Goal: Task Accomplishment & Management: Manage account settings

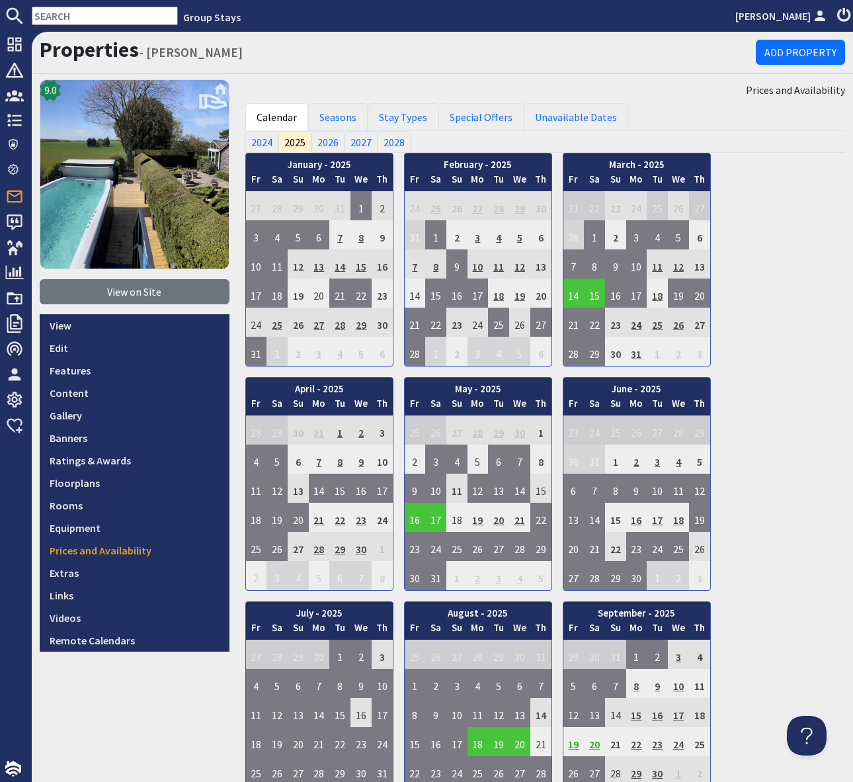
scroll to position [56, 0]
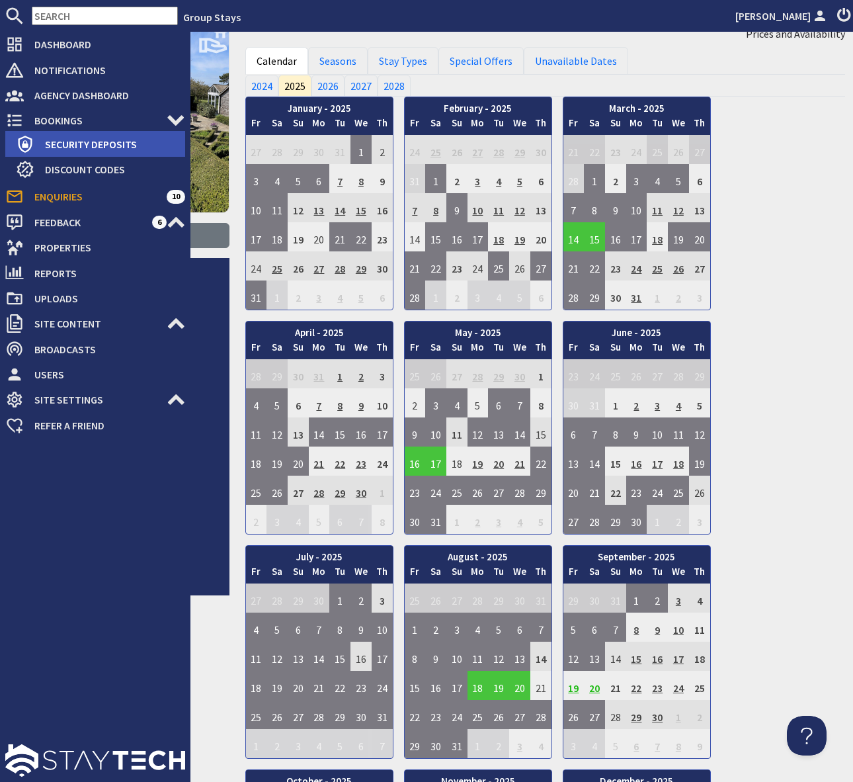
click at [105, 138] on span "Security Deposits" at bounding box center [109, 144] width 151 height 21
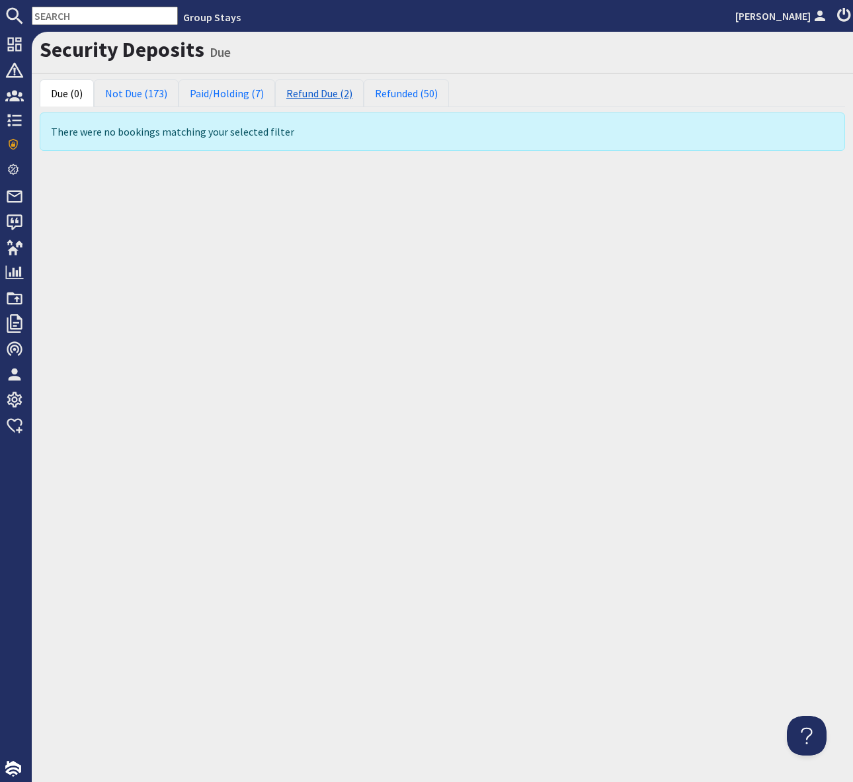
click at [323, 89] on link "Refund Due (2)" at bounding box center [319, 93] width 89 height 28
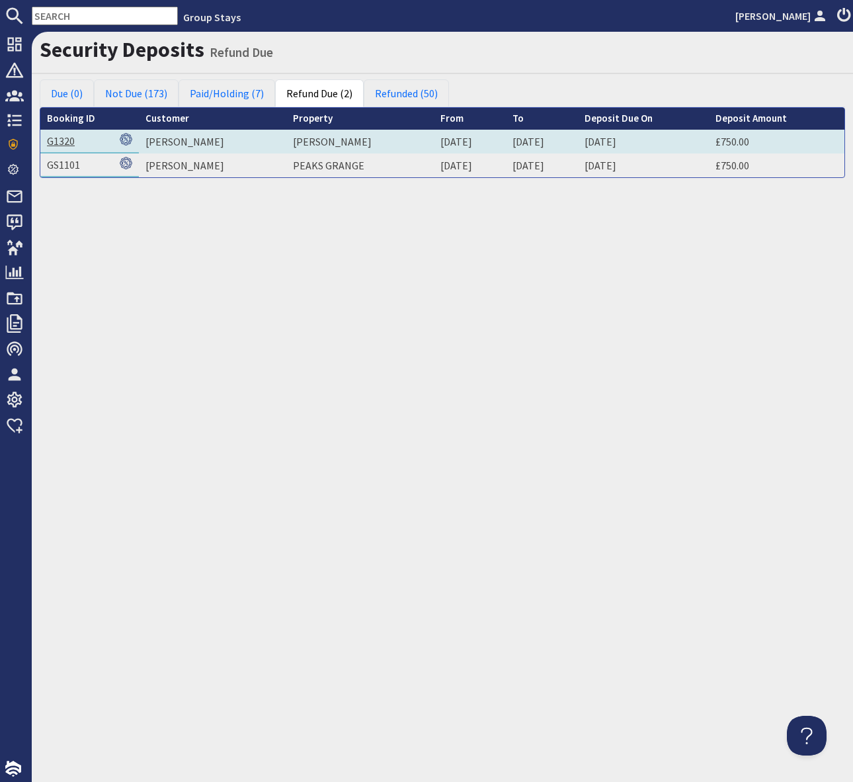
click at [52, 144] on link "G1320" at bounding box center [61, 140] width 28 height 13
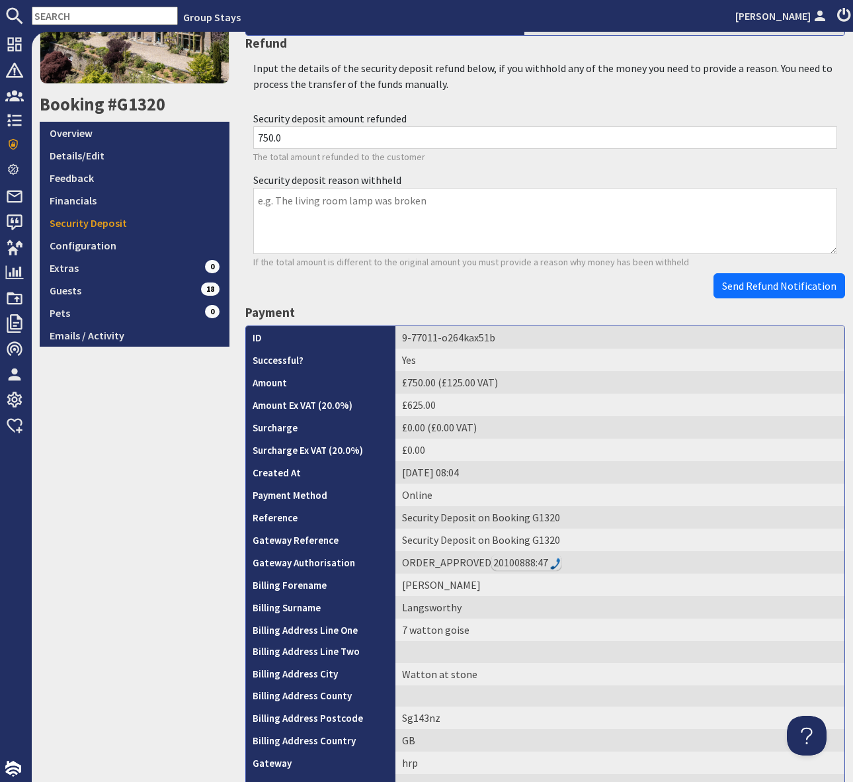
scroll to position [427, 0]
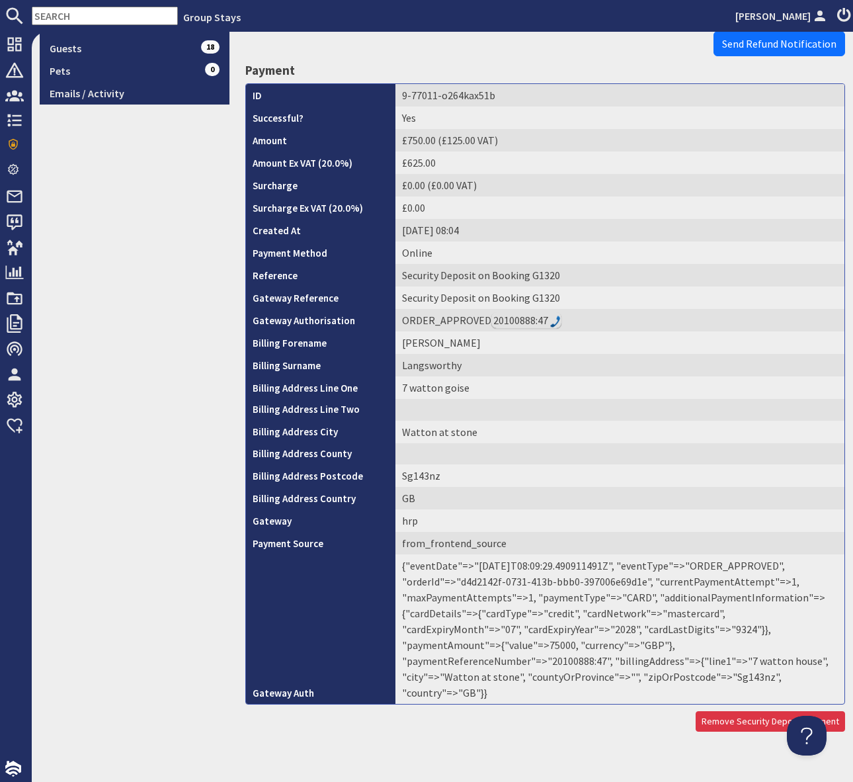
click at [663, 645] on td "{"eventDate"=>"[DATE]T08:09:29.490911491Z", "eventType"=>"ORDER_APPROVED", "ord…" at bounding box center [619, 628] width 449 height 149
click at [664, 645] on td "{"eventDate"=>"[DATE]T08:09:29.490911491Z", "eventType"=>"ORDER_APPROVED", "ord…" at bounding box center [619, 628] width 449 height 149
copy td "20100888"
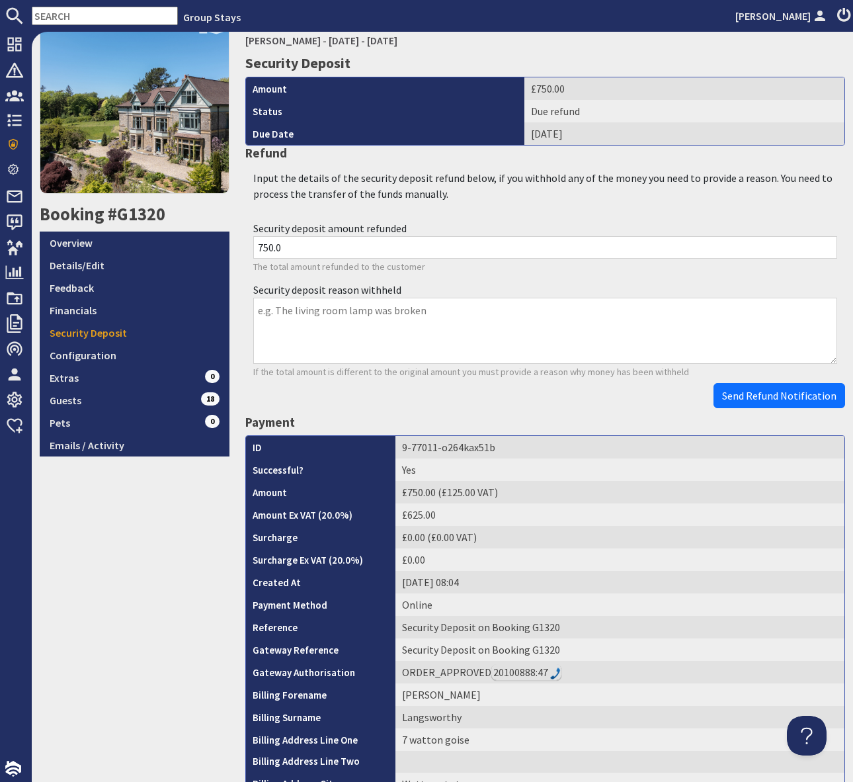
scroll to position [0, 0]
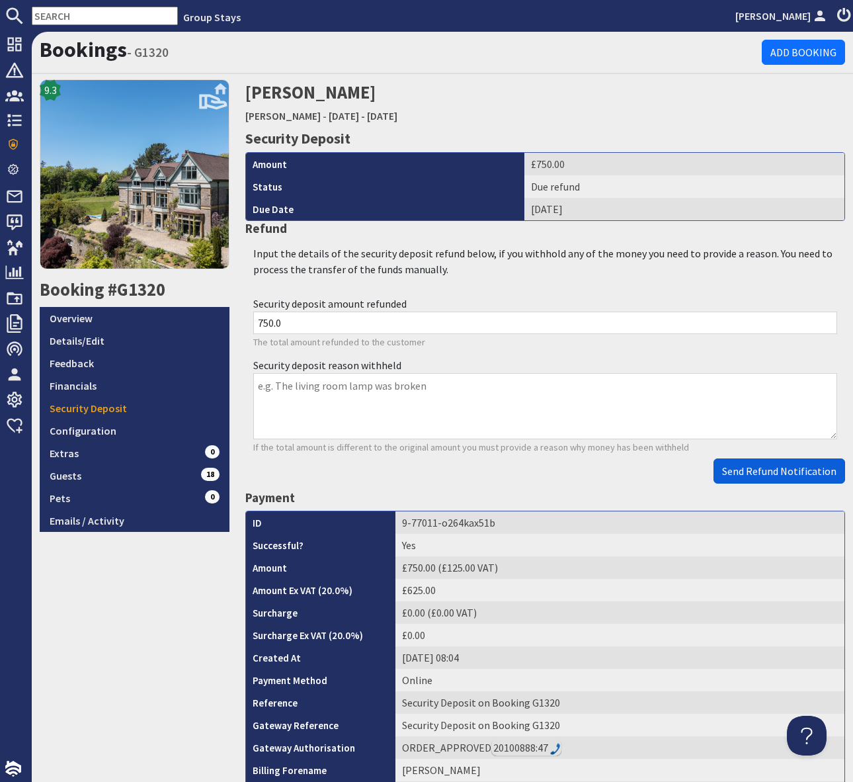
click at [759, 470] on span "Send Refund Notification" at bounding box center [779, 470] width 114 height 13
click at [759, 470] on body "Group Stays [PERSON_NAME] Dashboard Notifications 0 Agency Dashboard Bookings 0…" at bounding box center [426, 391] width 853 height 782
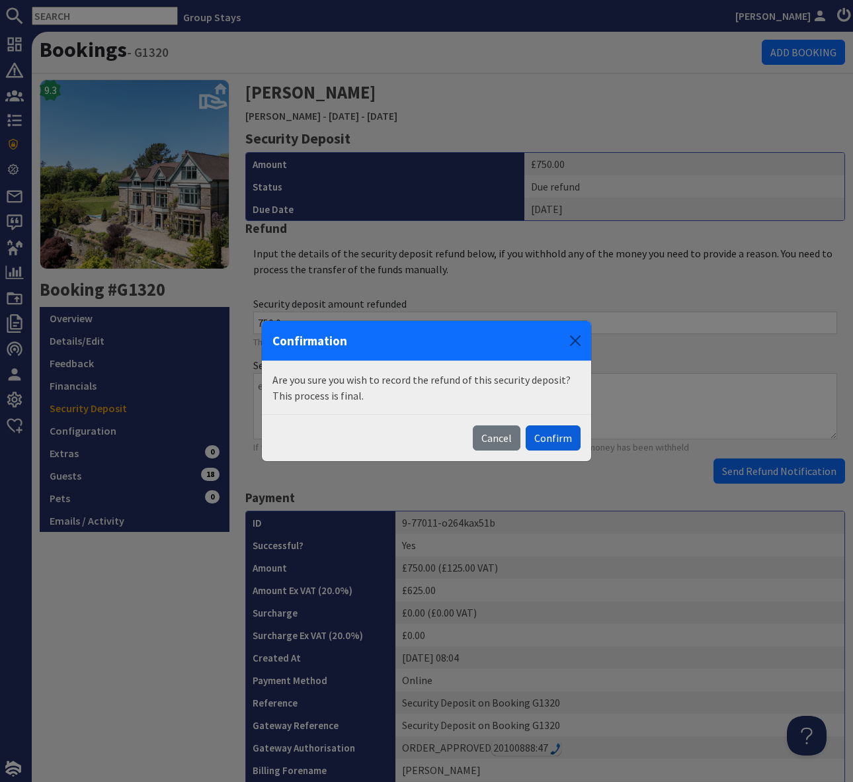
click at [552, 436] on button "Confirm" at bounding box center [553, 437] width 55 height 25
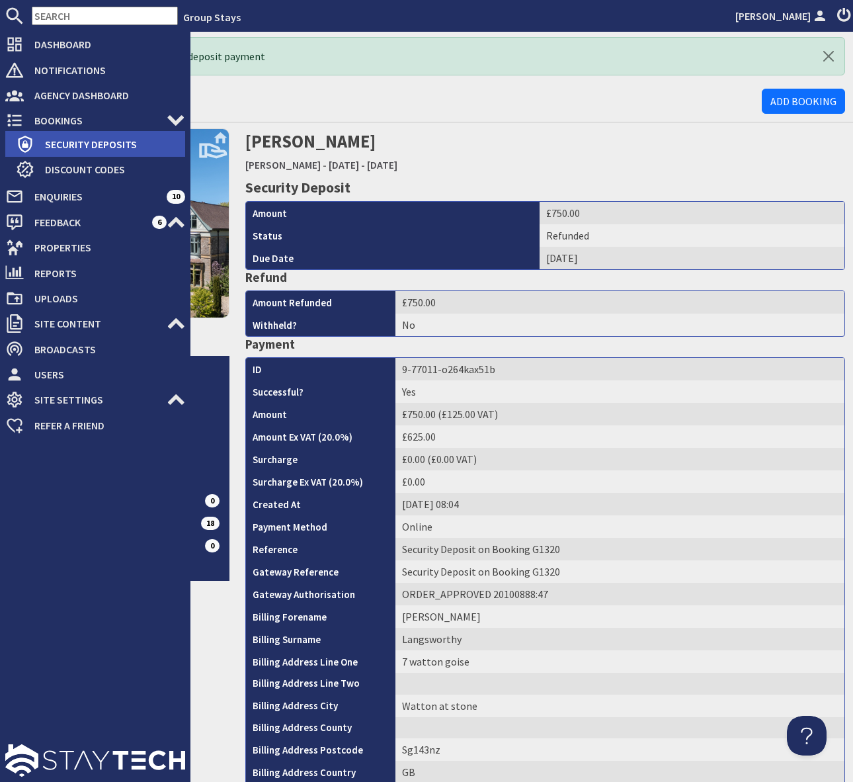
click at [113, 142] on span "Security Deposits" at bounding box center [109, 144] width 151 height 21
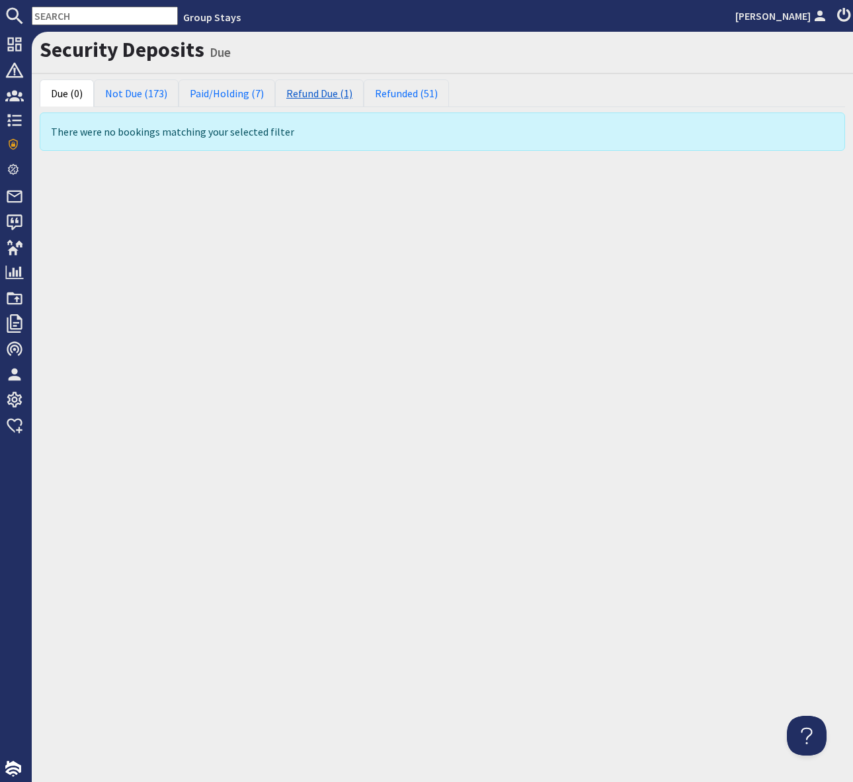
click at [315, 94] on link "Refund Due (1)" at bounding box center [319, 93] width 89 height 28
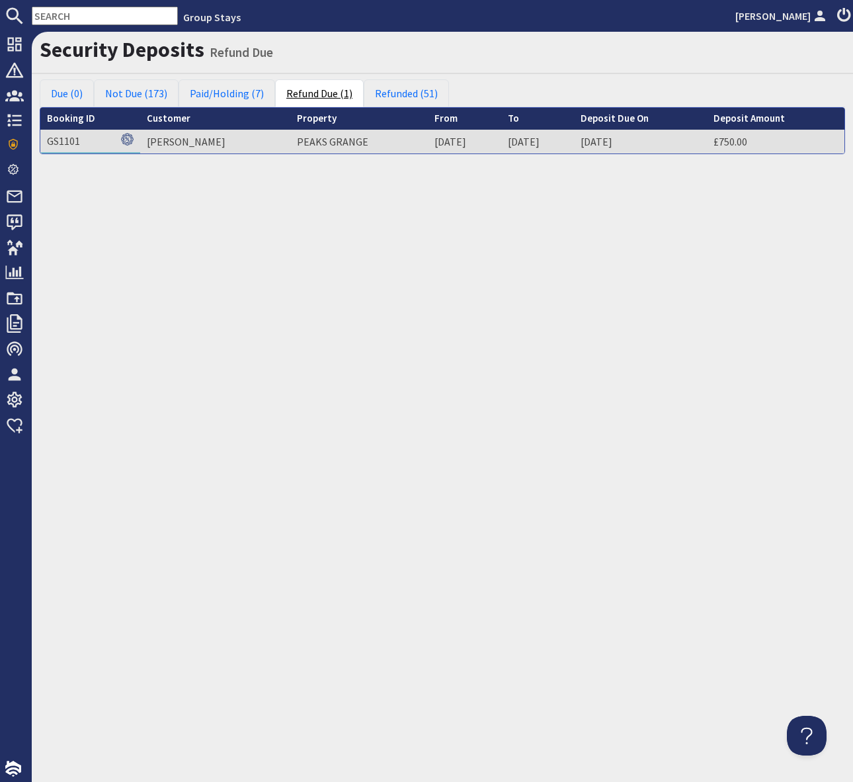
click at [323, 98] on link "Refund Due (1)" at bounding box center [319, 93] width 89 height 28
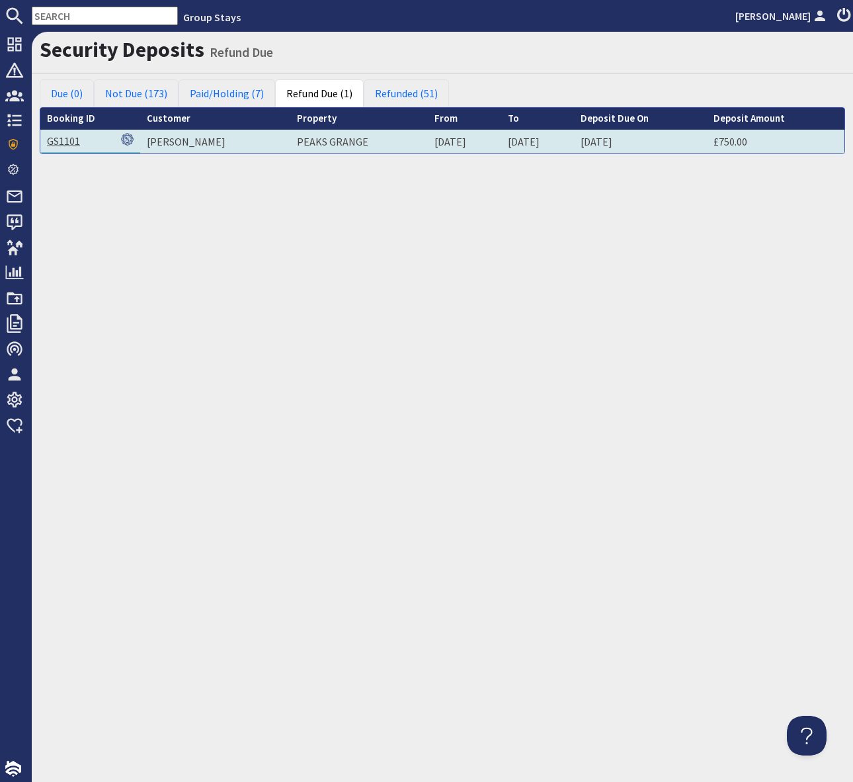
click at [60, 138] on link "GS1101" at bounding box center [63, 140] width 33 height 13
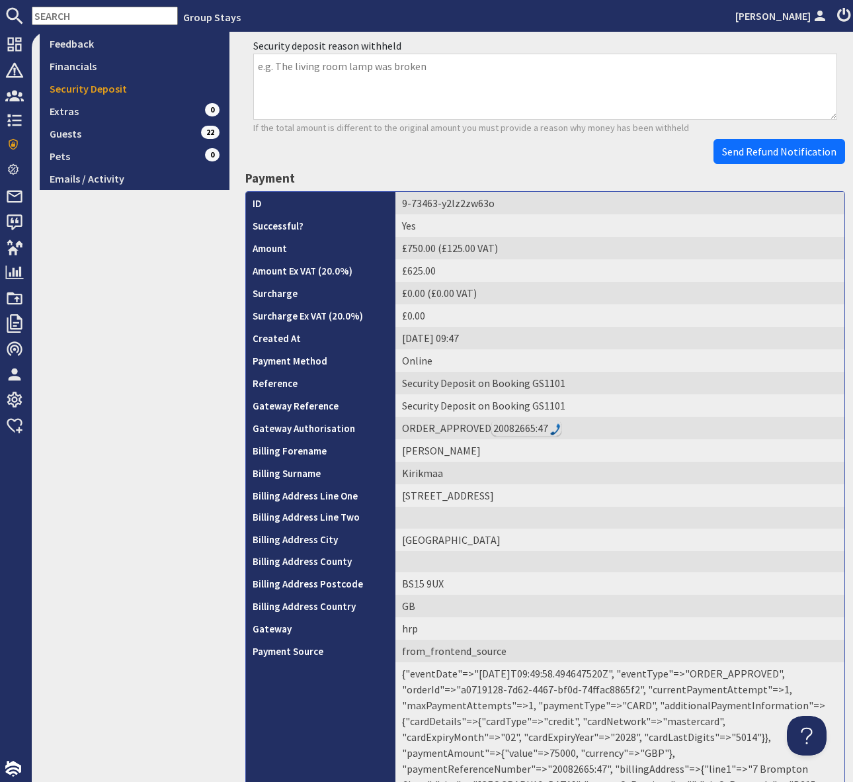
scroll to position [427, 0]
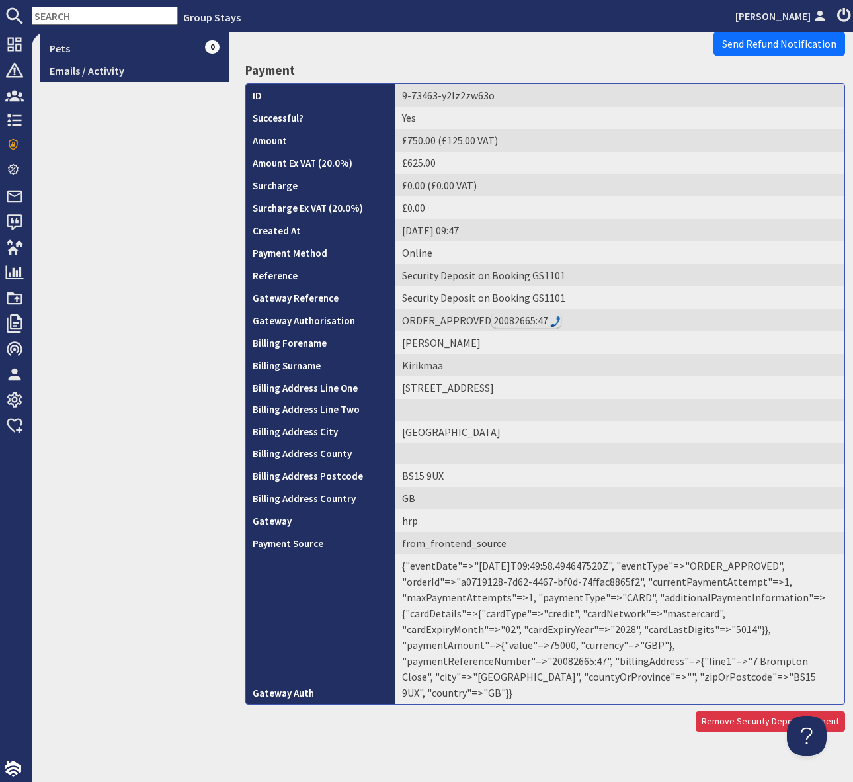
click at [671, 647] on td "{"eventDate"=>"[DATE]T09:49:58.494647520Z", "eventType"=>"ORDER_APPROVED", "ord…" at bounding box center [619, 628] width 449 height 149
copy td "20082665"
click at [753, 39] on span "Send Refund Notification" at bounding box center [779, 43] width 114 height 13
click at [753, 39] on body "Group Stays [PERSON_NAME] Dashboard Notifications 0 Agency Dashboard Bookings 0…" at bounding box center [426, 391] width 853 height 782
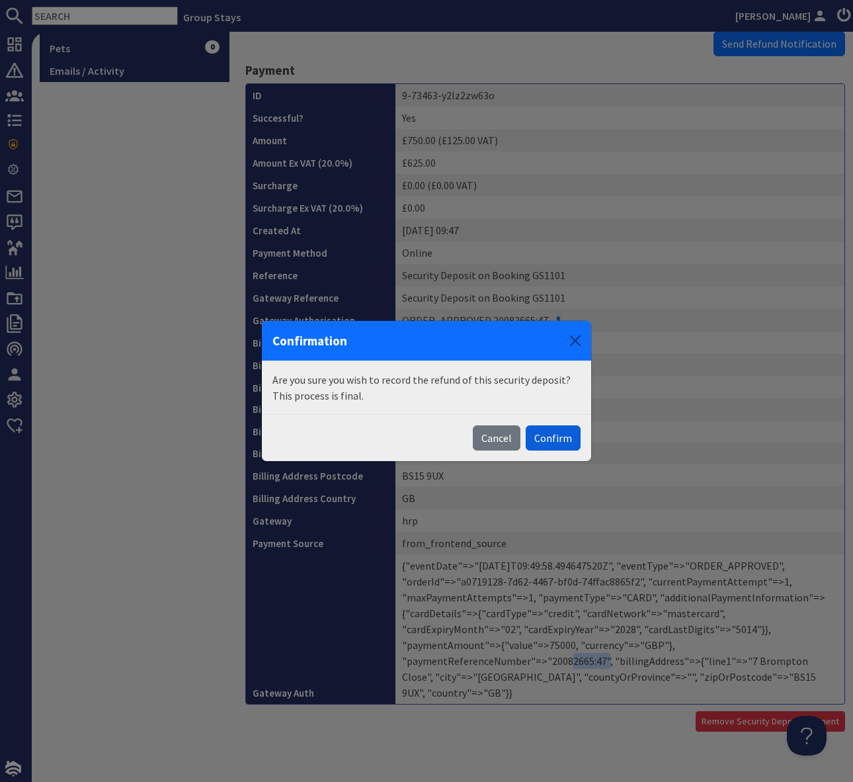
click at [559, 434] on button "Confirm" at bounding box center [553, 437] width 55 height 25
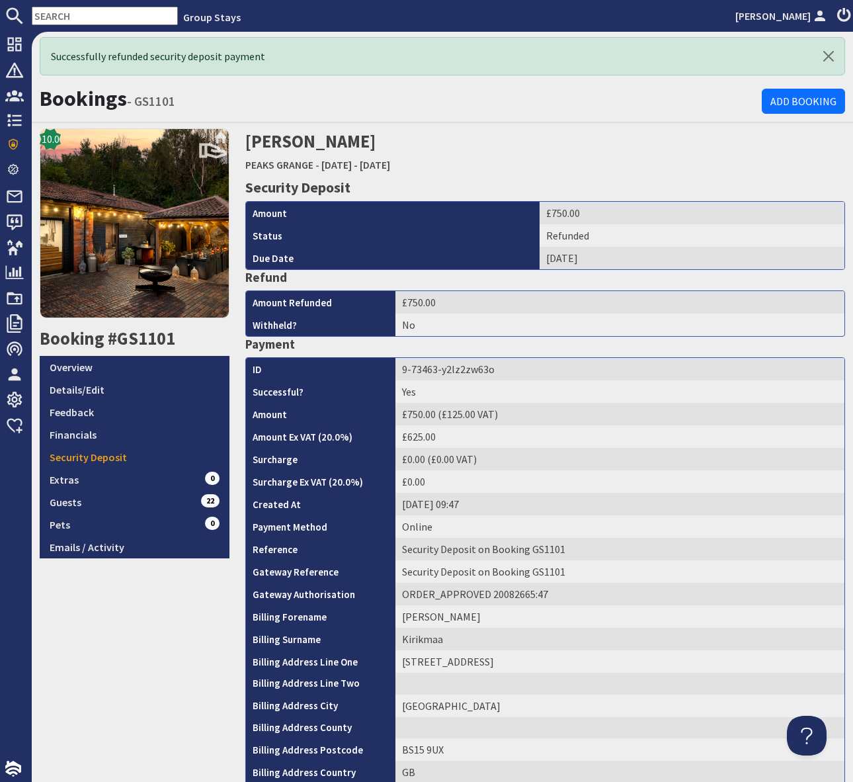
scroll to position [0, 0]
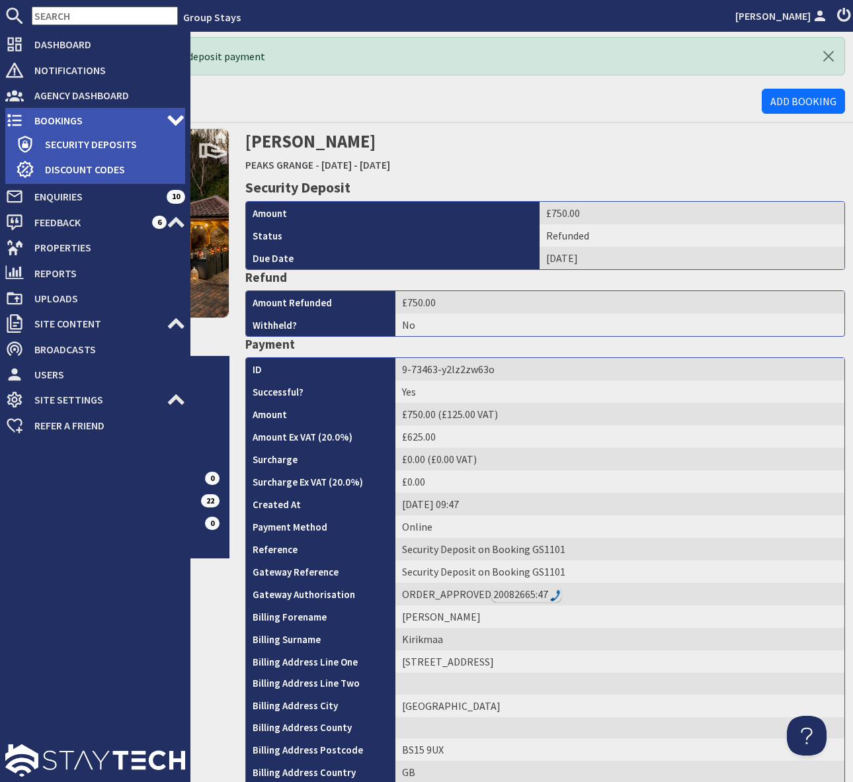
click at [63, 122] on span "Bookings" at bounding box center [95, 120] width 143 height 21
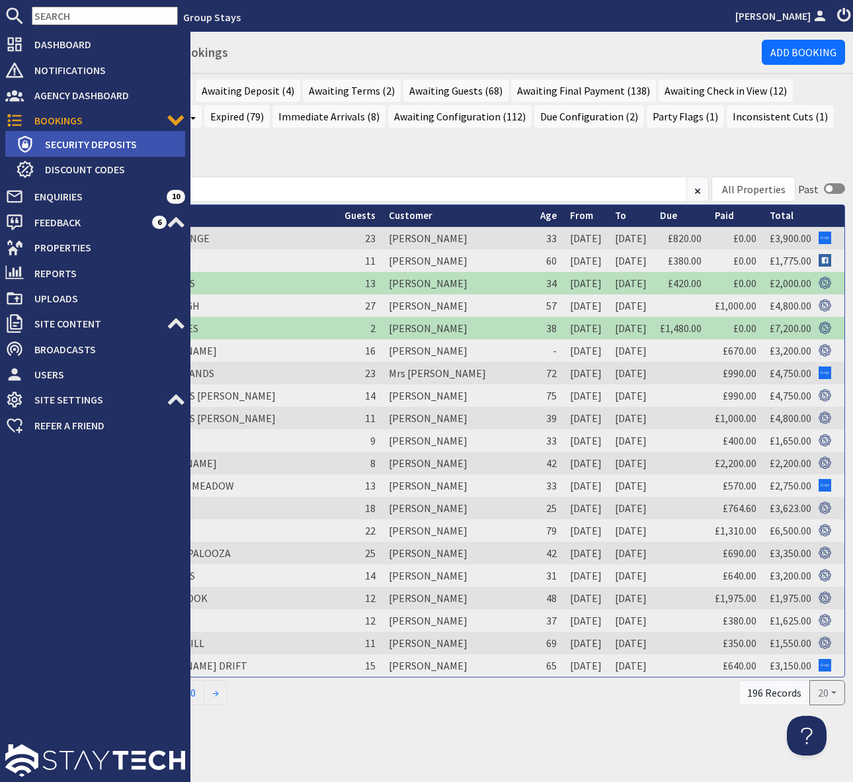
click at [99, 144] on span "Security Deposits" at bounding box center [109, 144] width 151 height 21
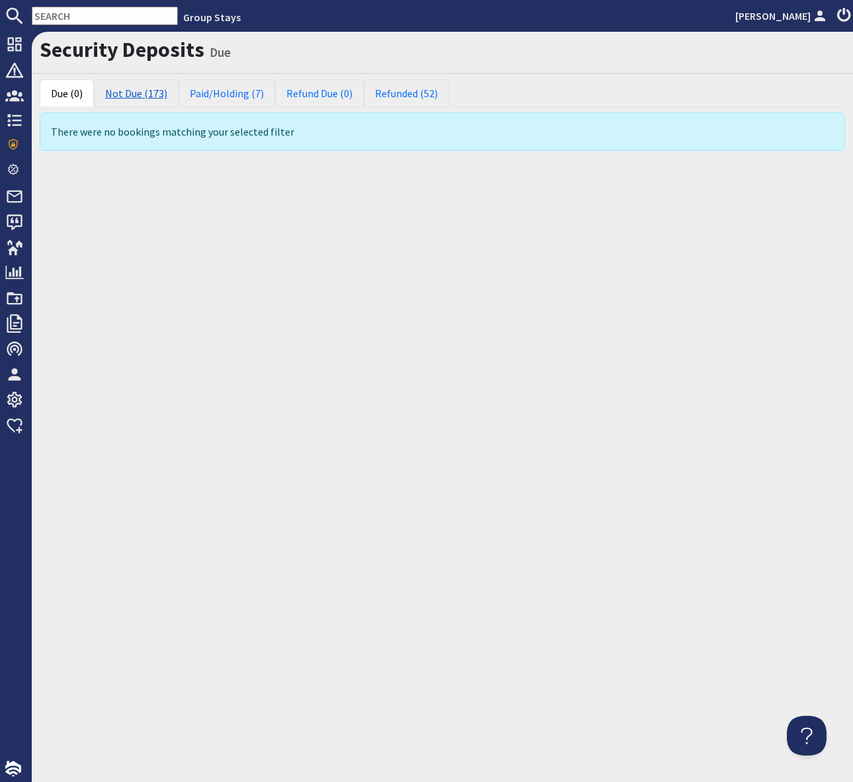
click at [134, 87] on link "Not Due (173)" at bounding box center [136, 93] width 85 height 28
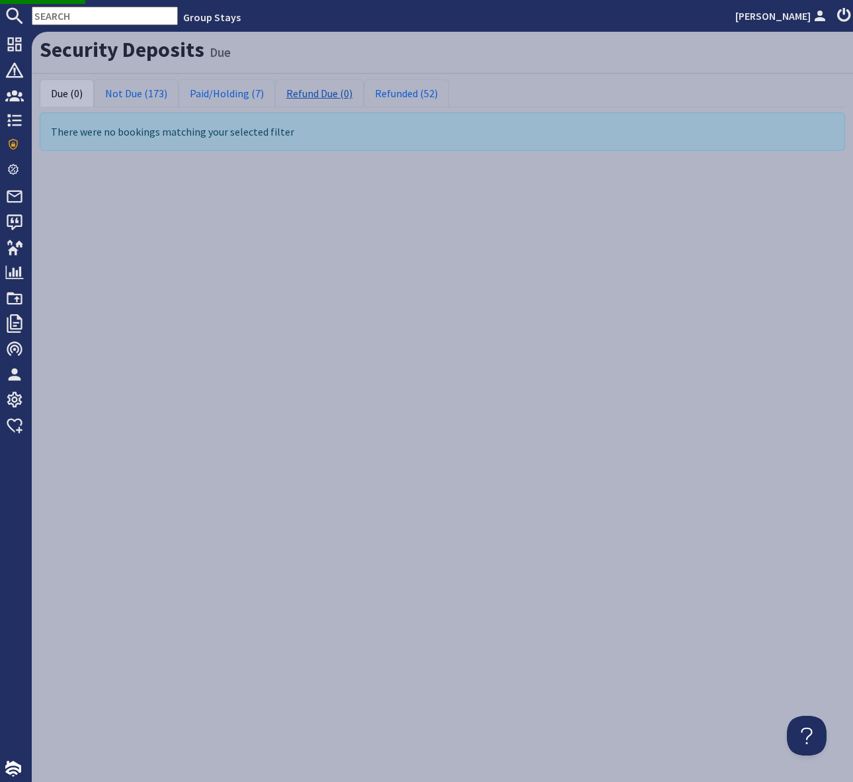
click at [321, 93] on link "Refund Due (0)" at bounding box center [319, 93] width 89 height 28
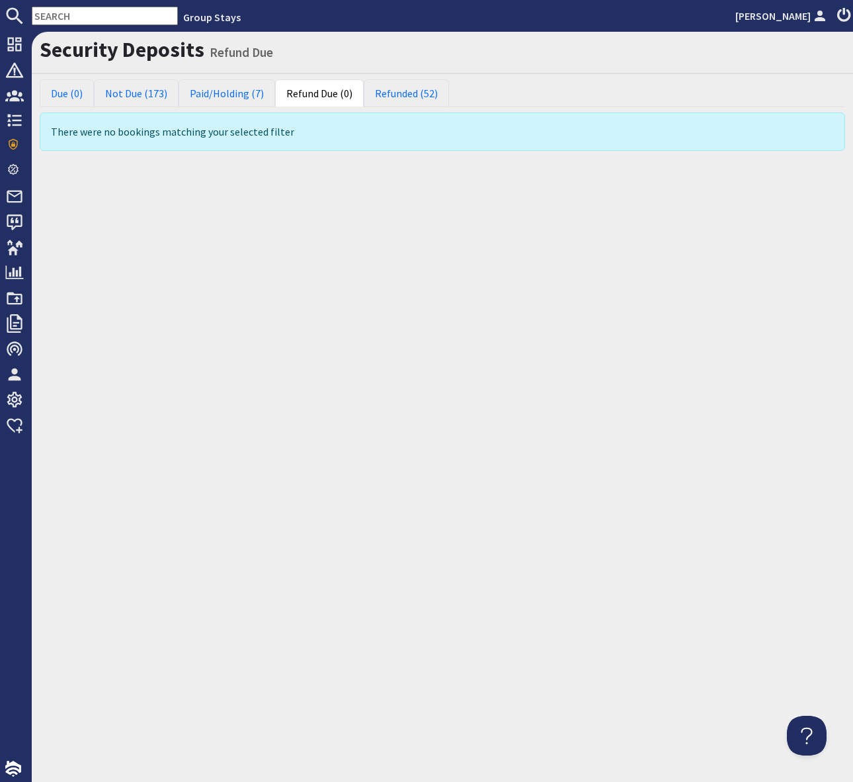
click at [315, 254] on div "Security Deposits Refund Due Due (0) Not Due (173) Paid/Holding (7) Refund Due …" at bounding box center [442, 407] width 821 height 750
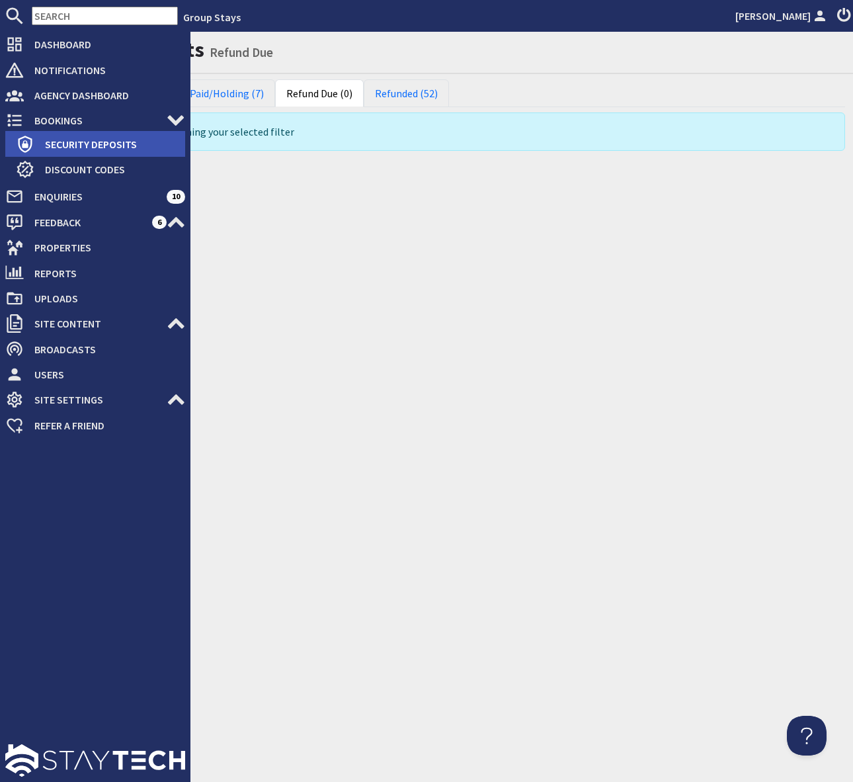
click at [92, 143] on span "Security Deposits" at bounding box center [109, 144] width 151 height 21
